Goal: Complete application form

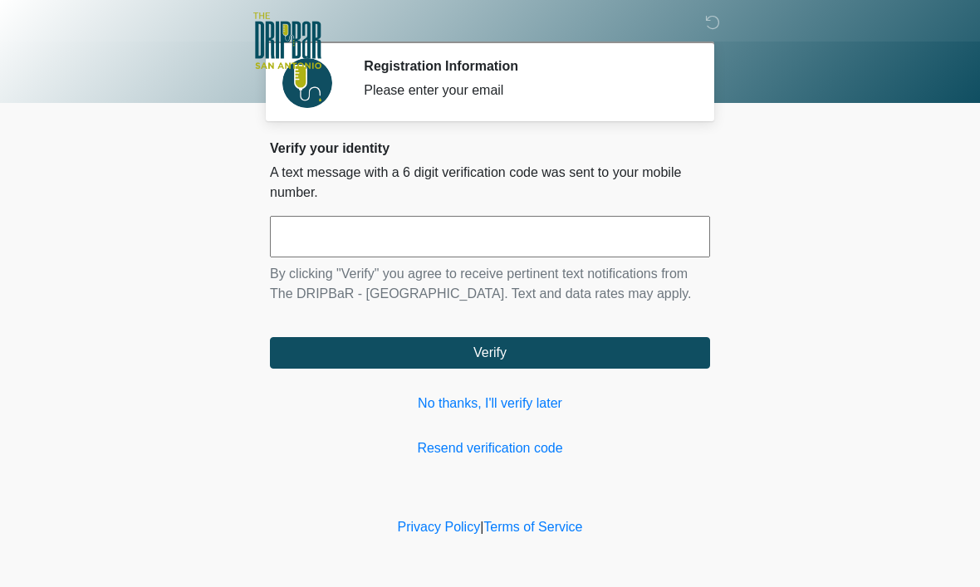
scroll to position [1, 0]
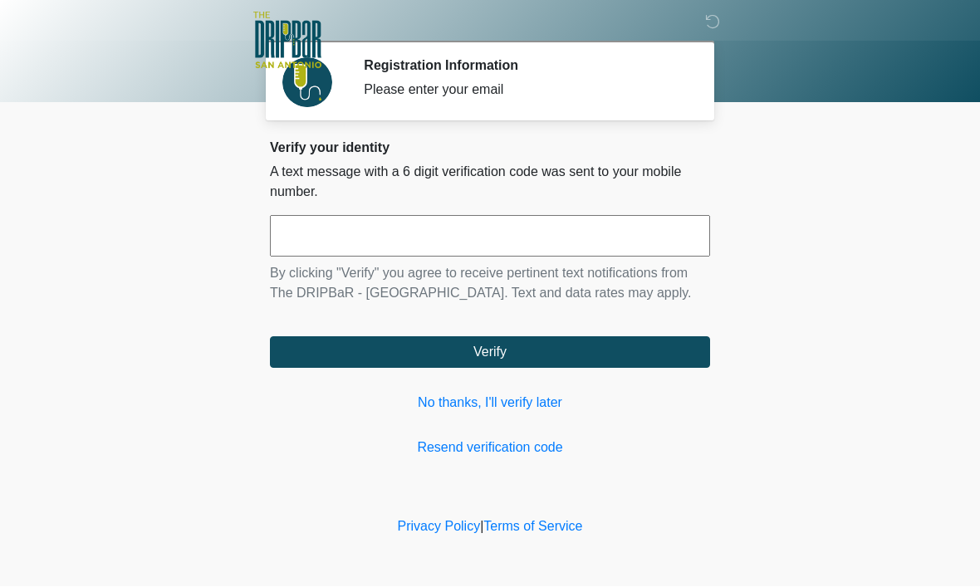
click at [469, 230] on input "text" at bounding box center [490, 237] width 440 height 42
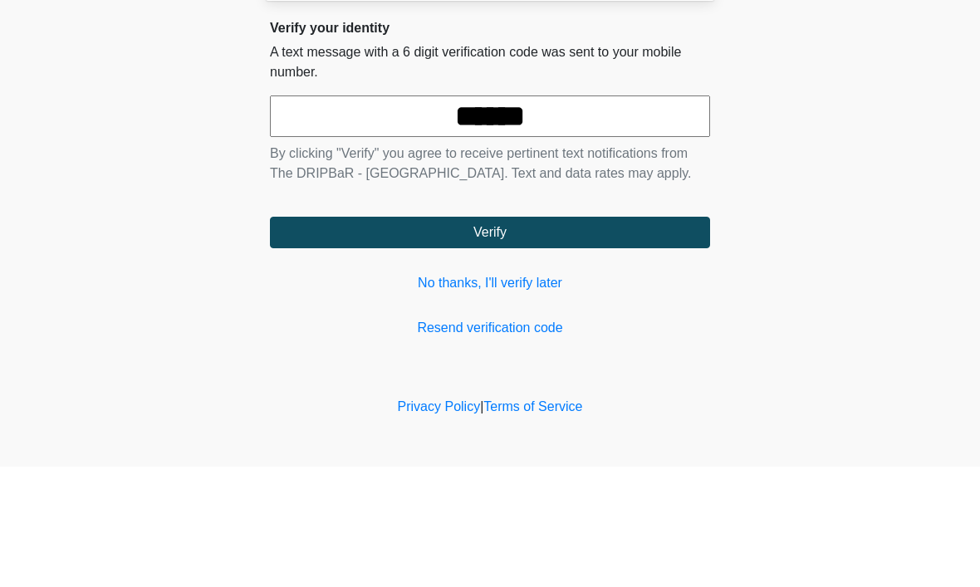
type input "******"
click at [490, 337] on button "Verify" at bounding box center [490, 353] width 440 height 32
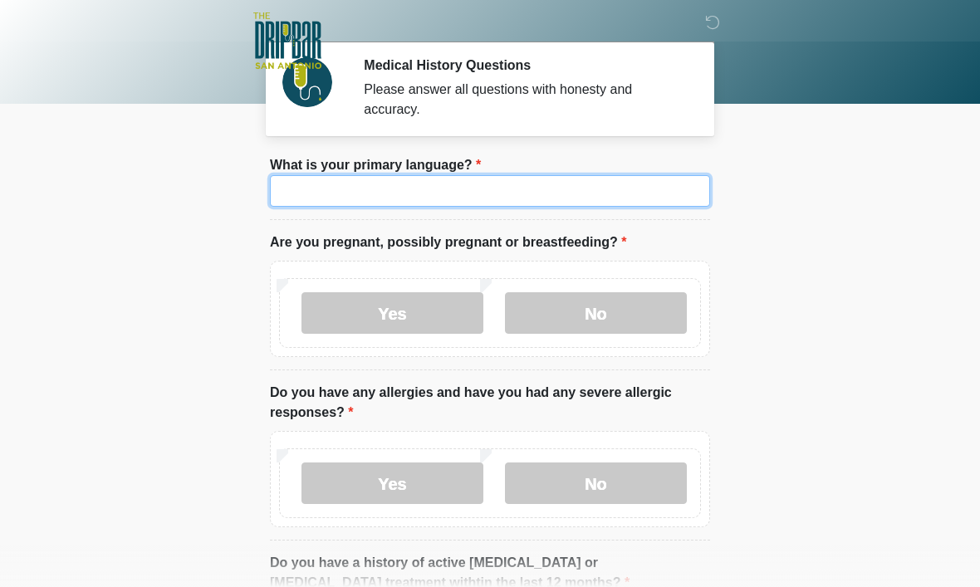
click at [580, 206] on input "What is your primary language?" at bounding box center [490, 191] width 440 height 32
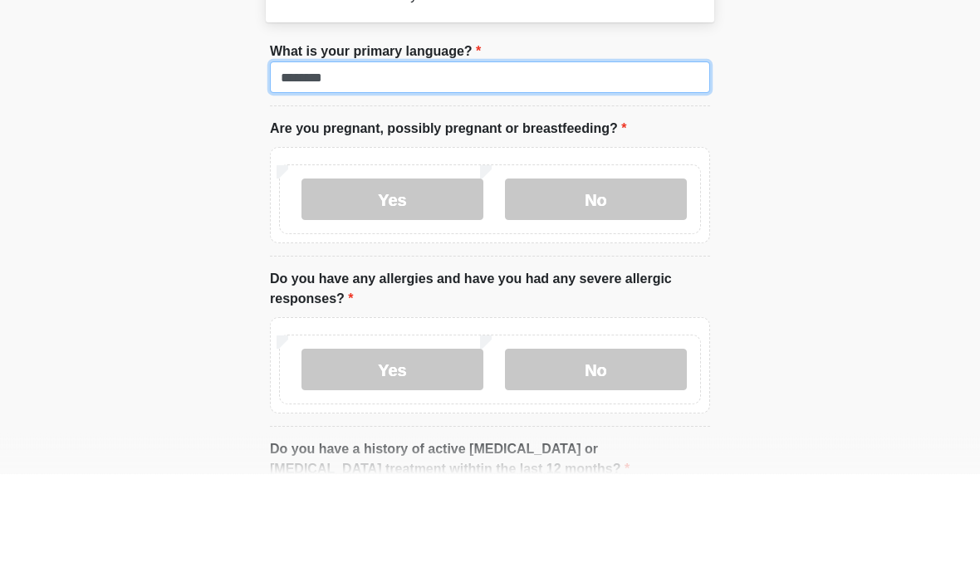
type input "*******"
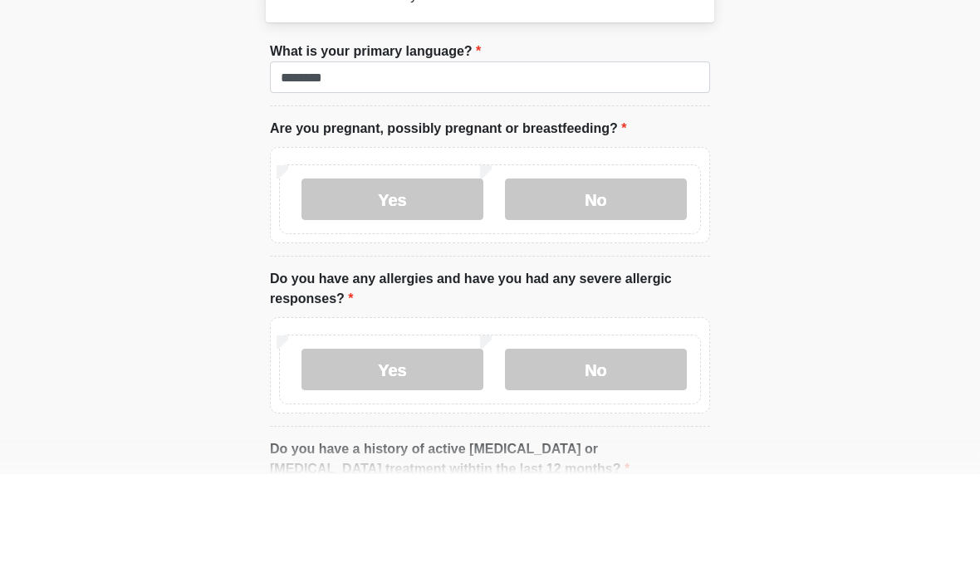
click at [621, 292] on label "No" at bounding box center [596, 313] width 182 height 42
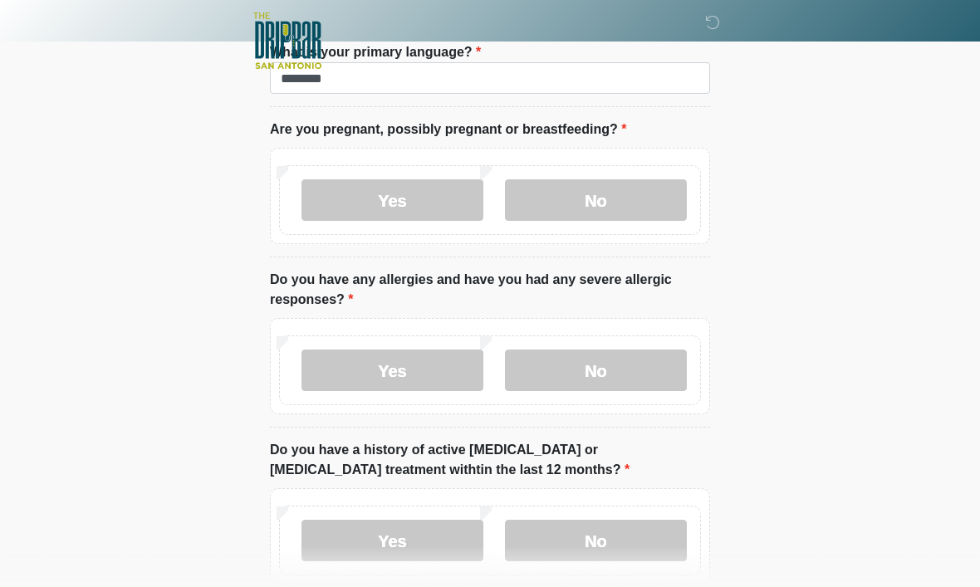
click at [401, 374] on label "Yes" at bounding box center [393, 371] width 182 height 42
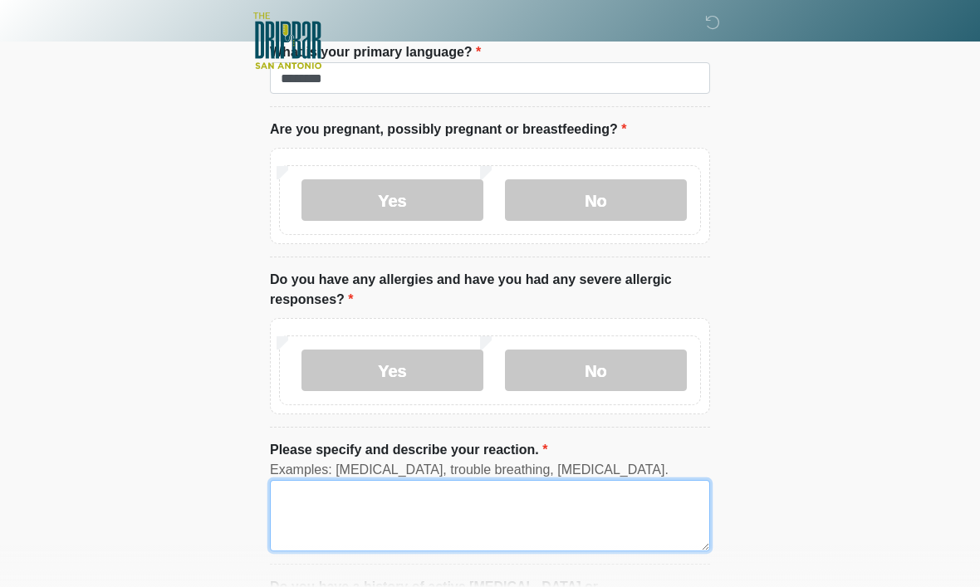
click at [477, 500] on textarea "Please specify and describe your reaction." at bounding box center [490, 515] width 440 height 71
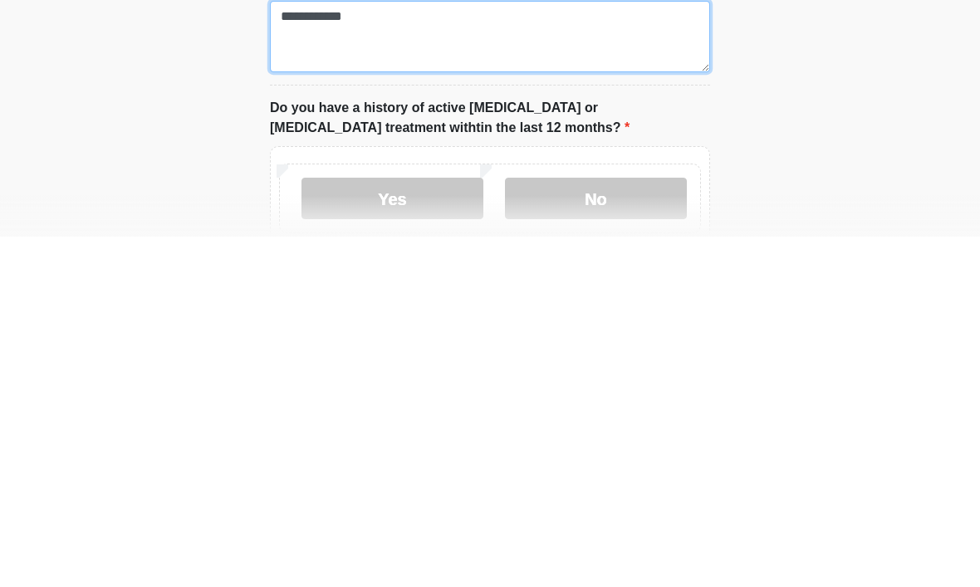
scroll to position [243, 0]
type textarea "**********"
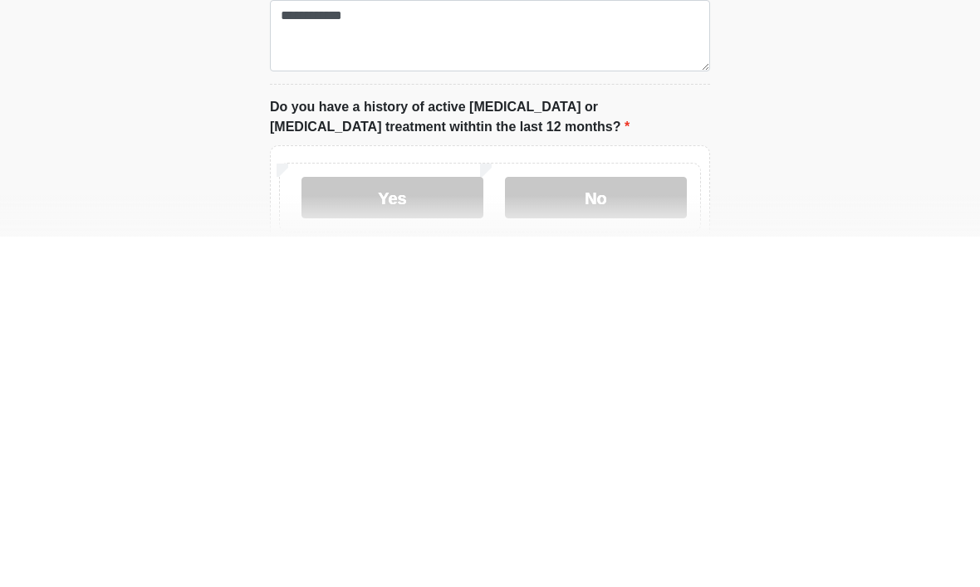
click at [610, 527] on label "No" at bounding box center [596, 548] width 182 height 42
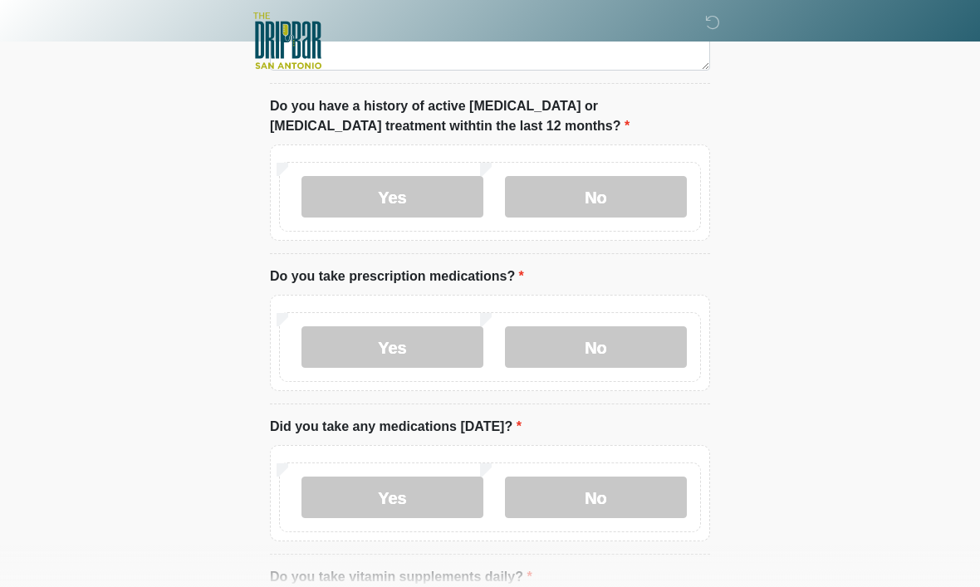
click at [601, 351] on label "No" at bounding box center [596, 347] width 182 height 42
click at [613, 486] on label "No" at bounding box center [596, 498] width 182 height 42
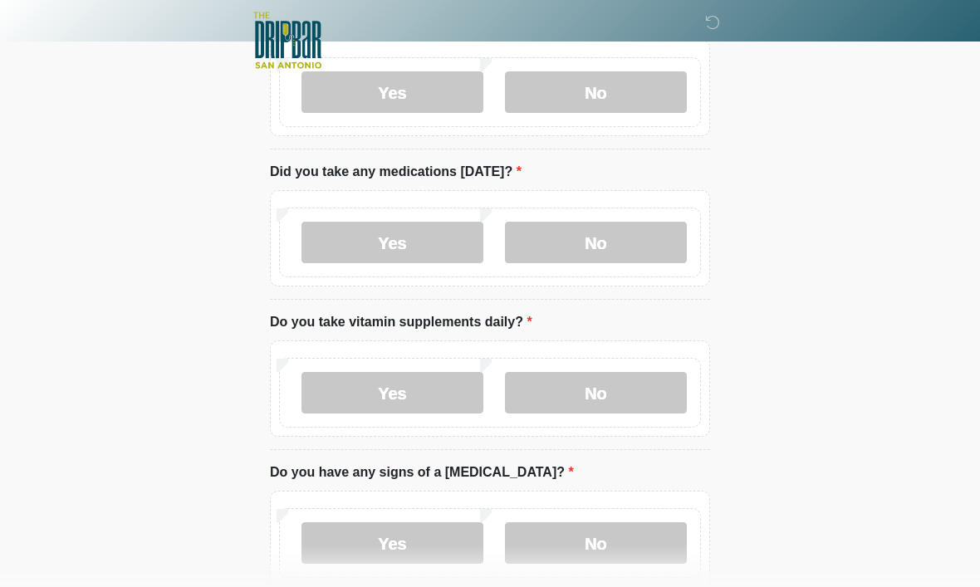
scroll to position [852, 0]
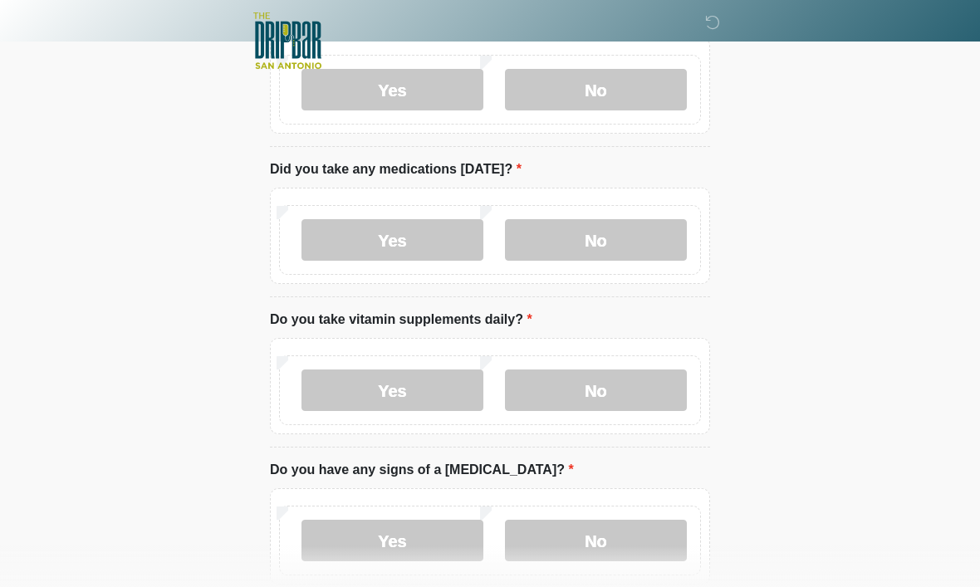
click at [407, 381] on label "Yes" at bounding box center [393, 391] width 182 height 42
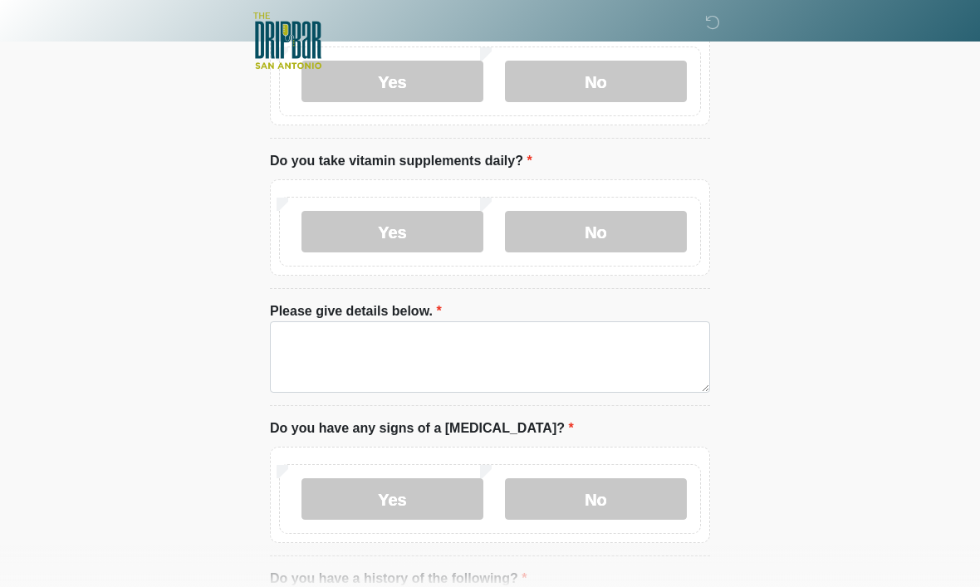
scroll to position [1019, 0]
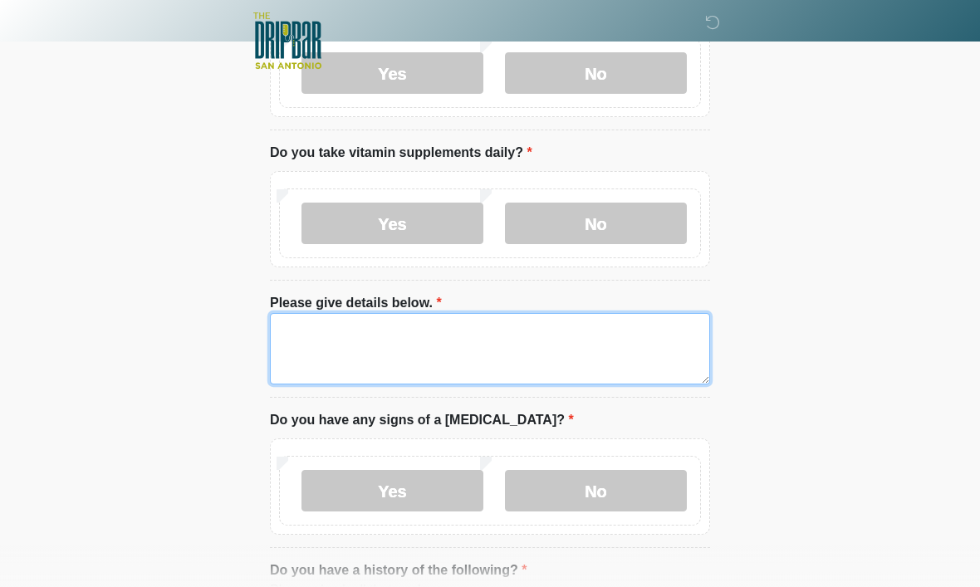
click at [366, 334] on textarea "Please give details below." at bounding box center [490, 348] width 440 height 71
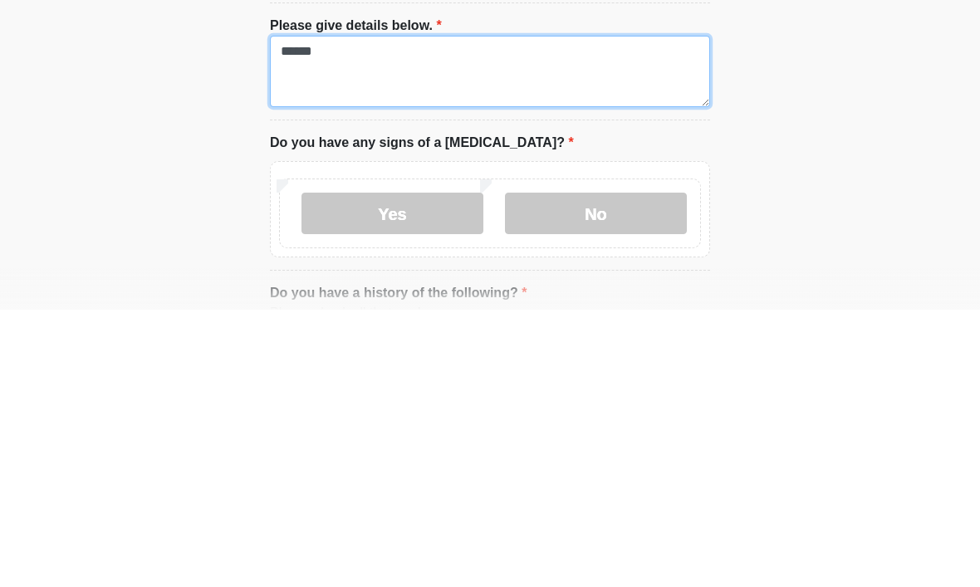
type textarea "******"
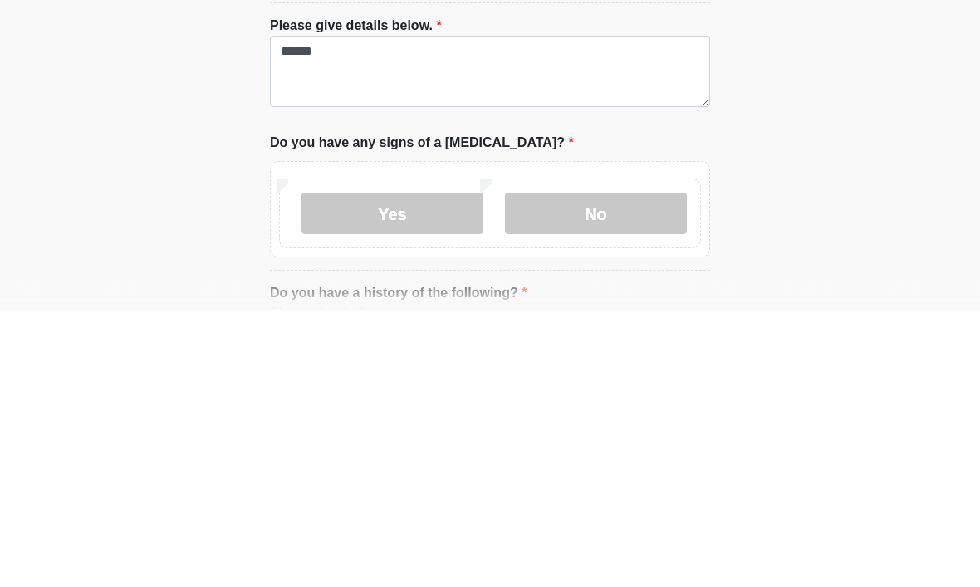
click at [608, 470] on label "No" at bounding box center [596, 491] width 182 height 42
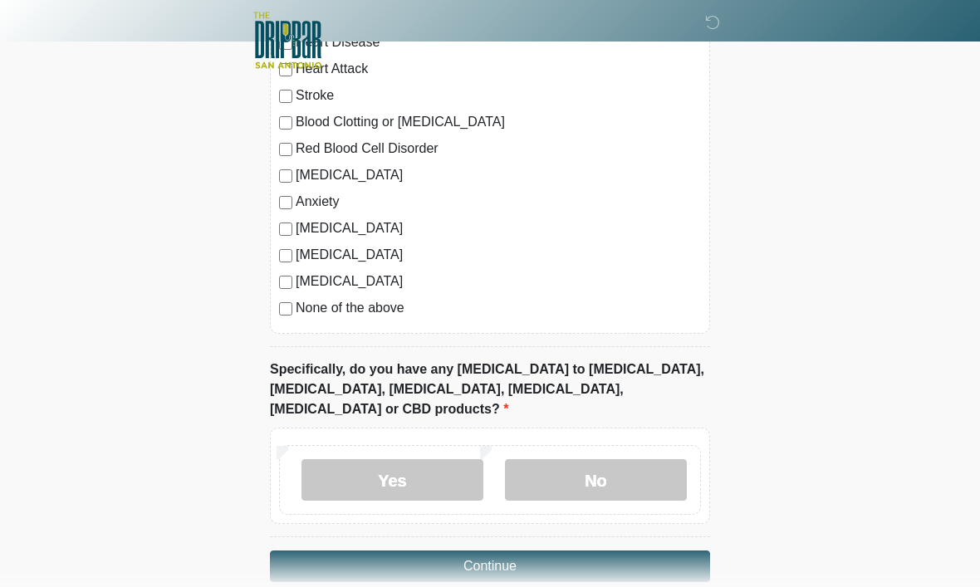
scroll to position [1636, 0]
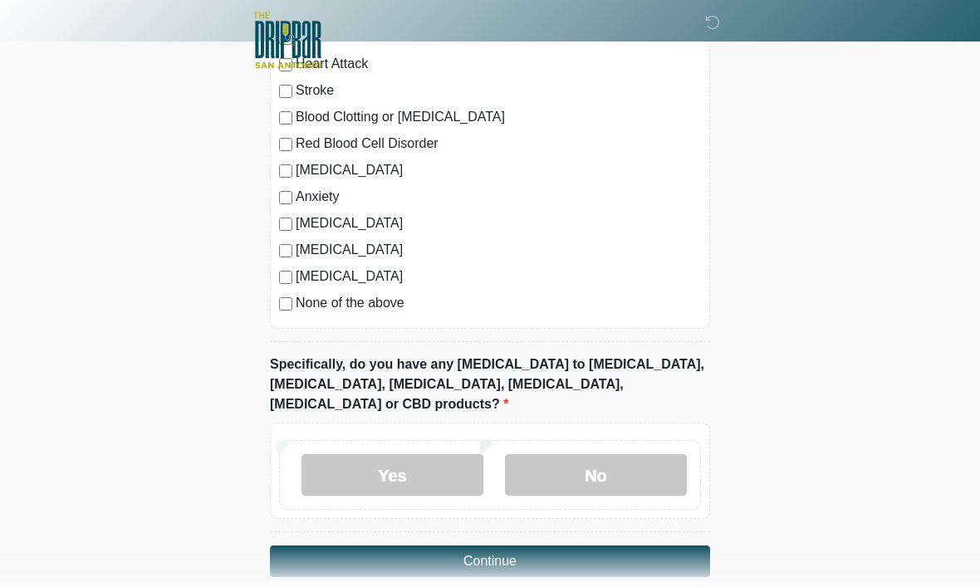
click at [643, 455] on label "No" at bounding box center [596, 476] width 182 height 42
click at [307, 547] on button "Continue" at bounding box center [490, 563] width 440 height 32
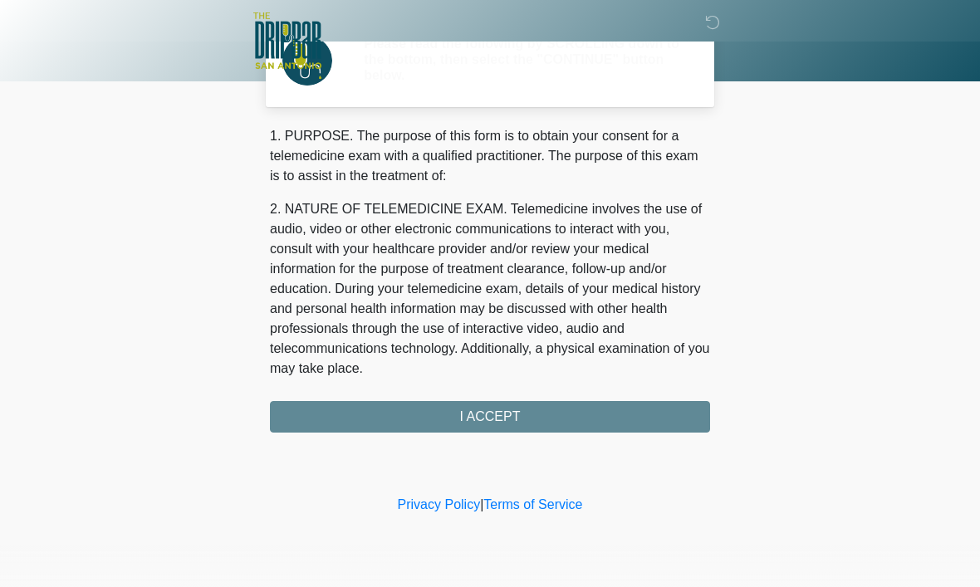
scroll to position [0, 0]
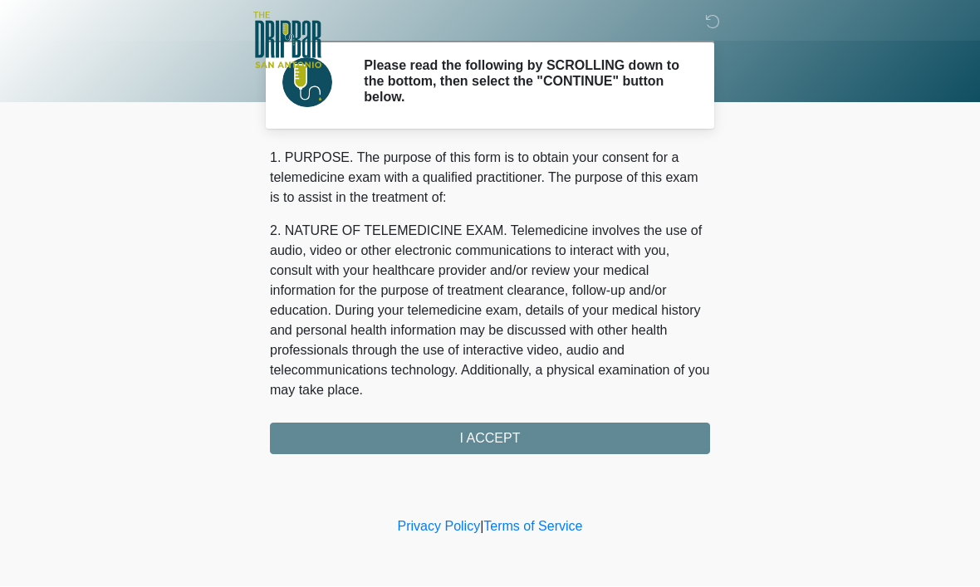
click at [650, 429] on div "1. PURPOSE. The purpose of this form is to obtain your consent for a telemedici…" at bounding box center [490, 302] width 440 height 307
click at [655, 448] on div "1. PURPOSE. The purpose of this form is to obtain your consent for a telemedici…" at bounding box center [490, 302] width 440 height 307
click at [645, 439] on div "1. PURPOSE. The purpose of this form is to obtain your consent for a telemedici…" at bounding box center [490, 302] width 440 height 307
click at [490, 443] on div "1. PURPOSE. The purpose of this form is to obtain your consent for a telemedici…" at bounding box center [490, 302] width 440 height 307
click at [487, 422] on div "1. PURPOSE. The purpose of this form is to obtain your consent for a telemedici…" at bounding box center [490, 302] width 440 height 307
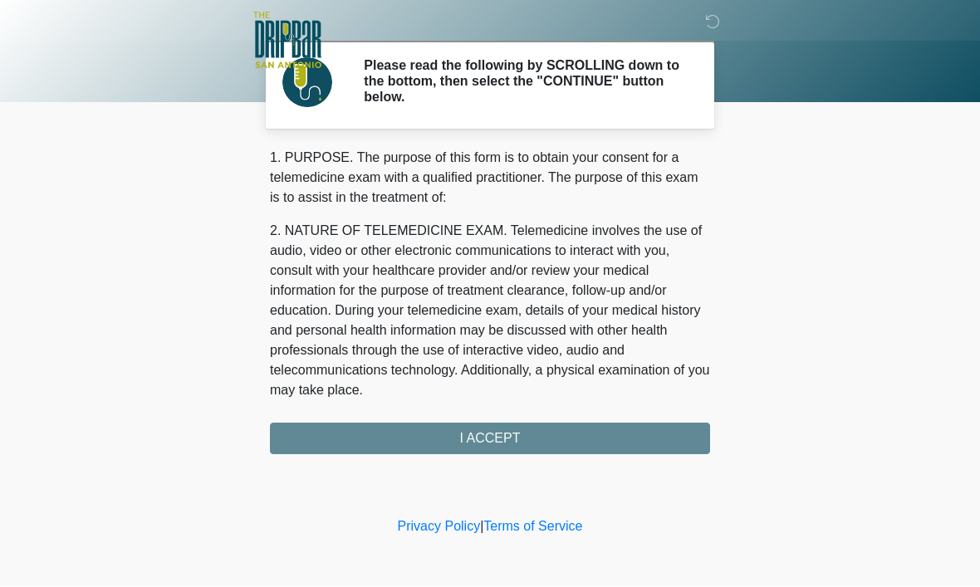
click at [507, 420] on div "1. PURPOSE. The purpose of this form is to obtain your consent for a telemedici…" at bounding box center [490, 302] width 440 height 307
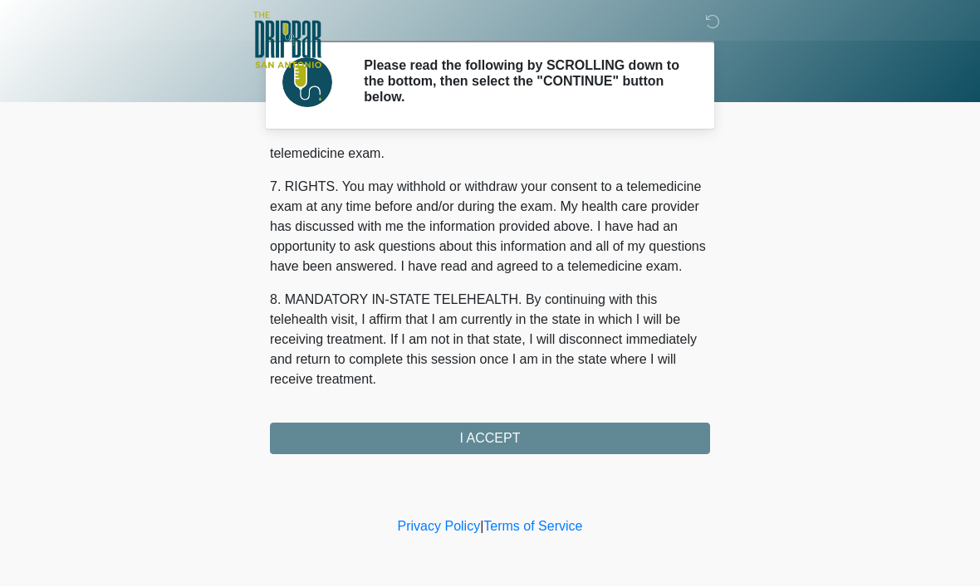
click at [520, 436] on div "1. PURPOSE. The purpose of this form is to obtain your consent for a telemedici…" at bounding box center [490, 302] width 440 height 307
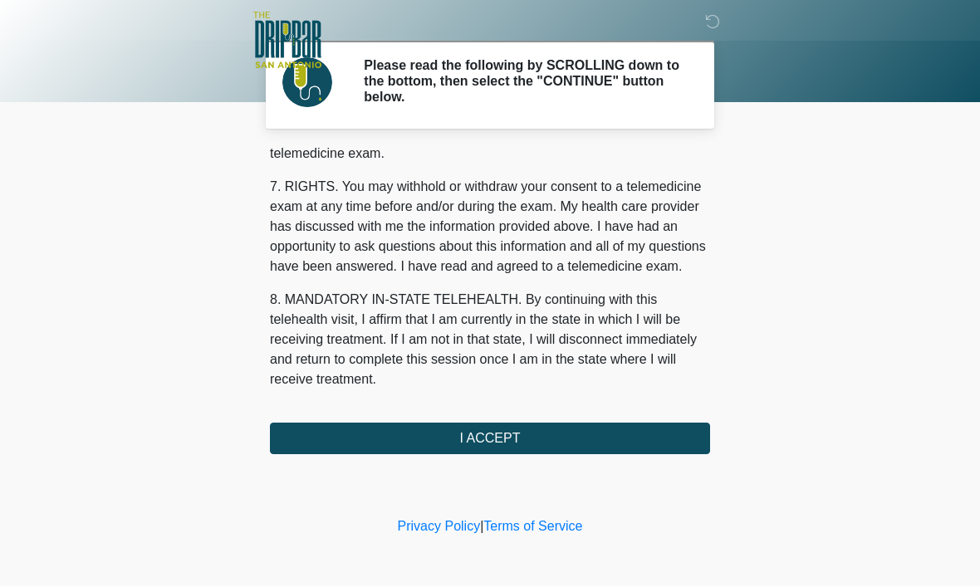
click at [522, 428] on button "I ACCEPT" at bounding box center [490, 440] width 440 height 32
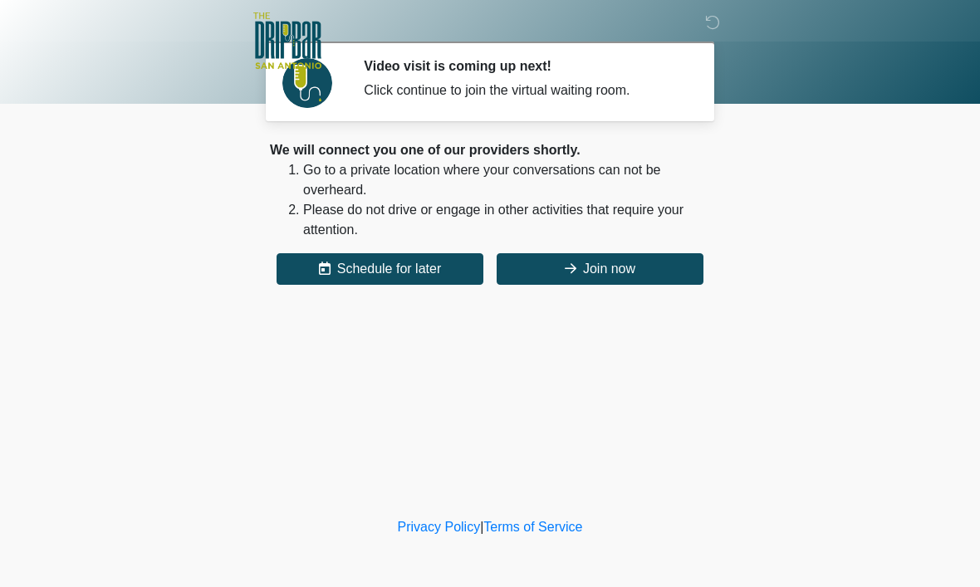
click at [639, 263] on button "Join now" at bounding box center [600, 269] width 207 height 32
